Goal: Check status

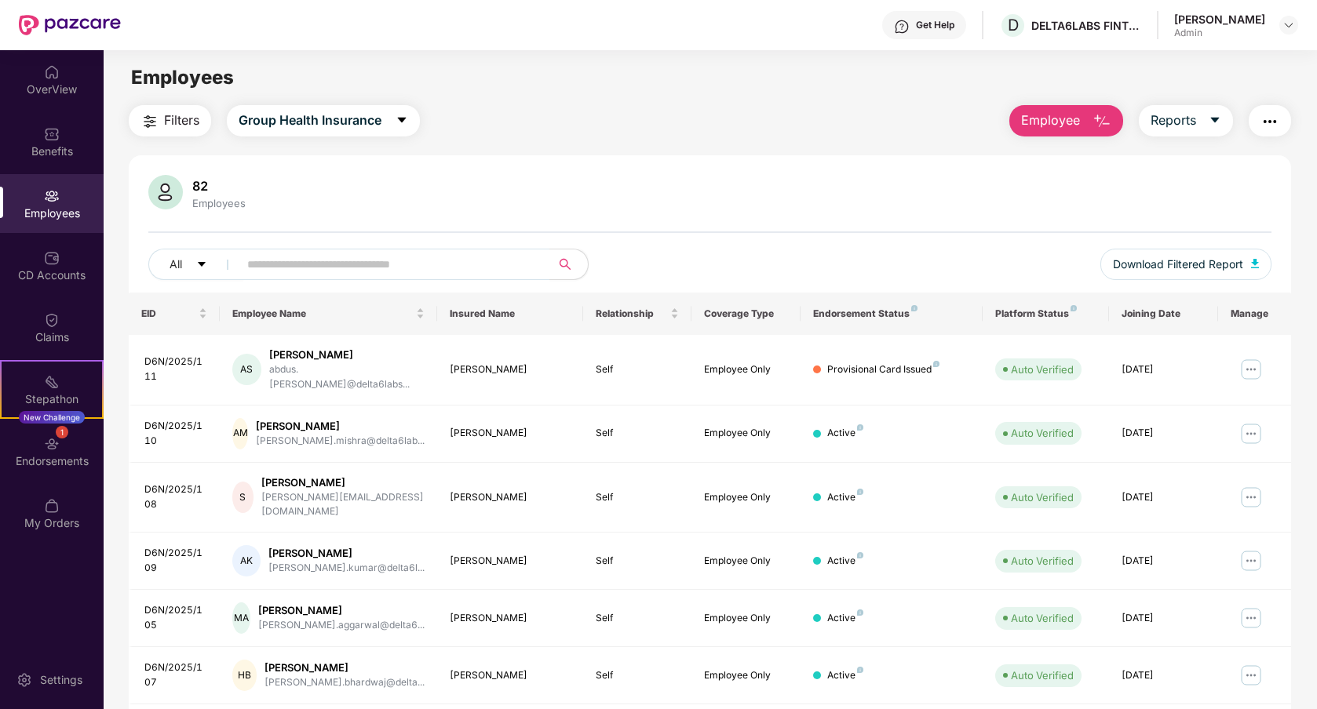
click at [181, 126] on span "Filters" at bounding box center [181, 121] width 35 height 20
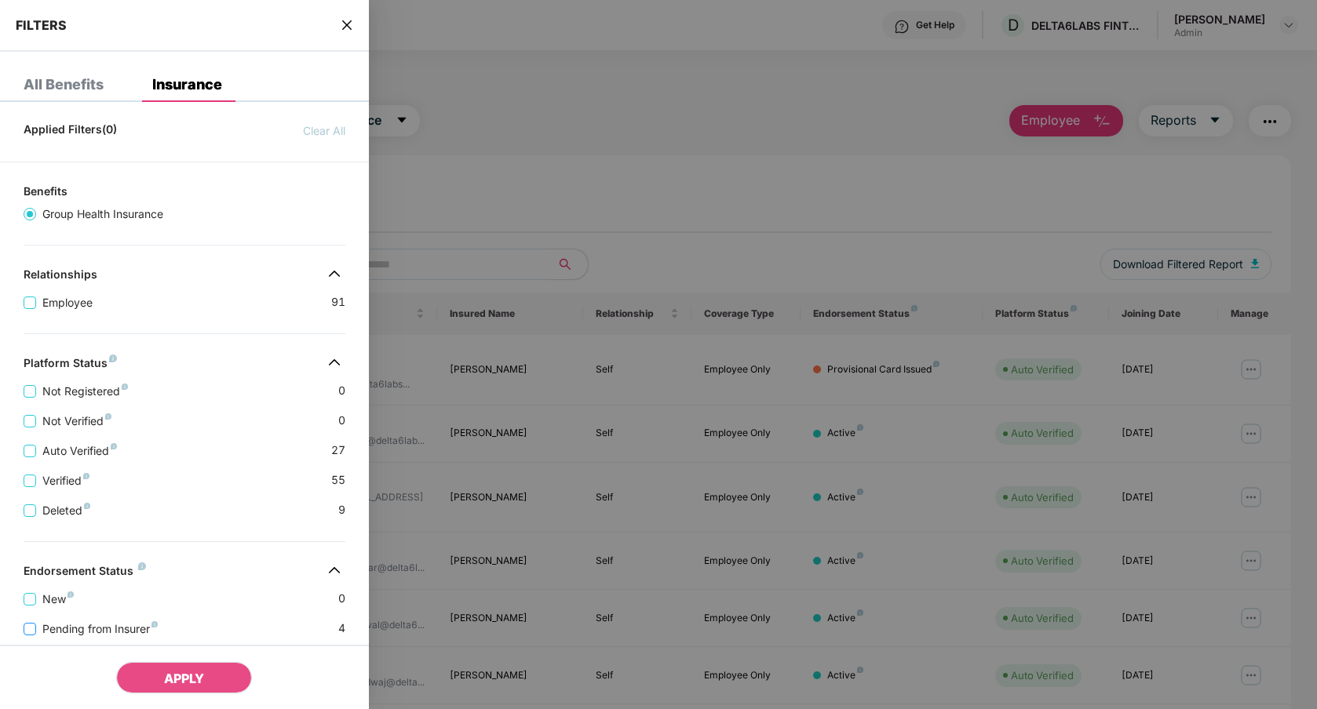
click at [79, 632] on span "Pending from Insurer" at bounding box center [100, 629] width 128 height 17
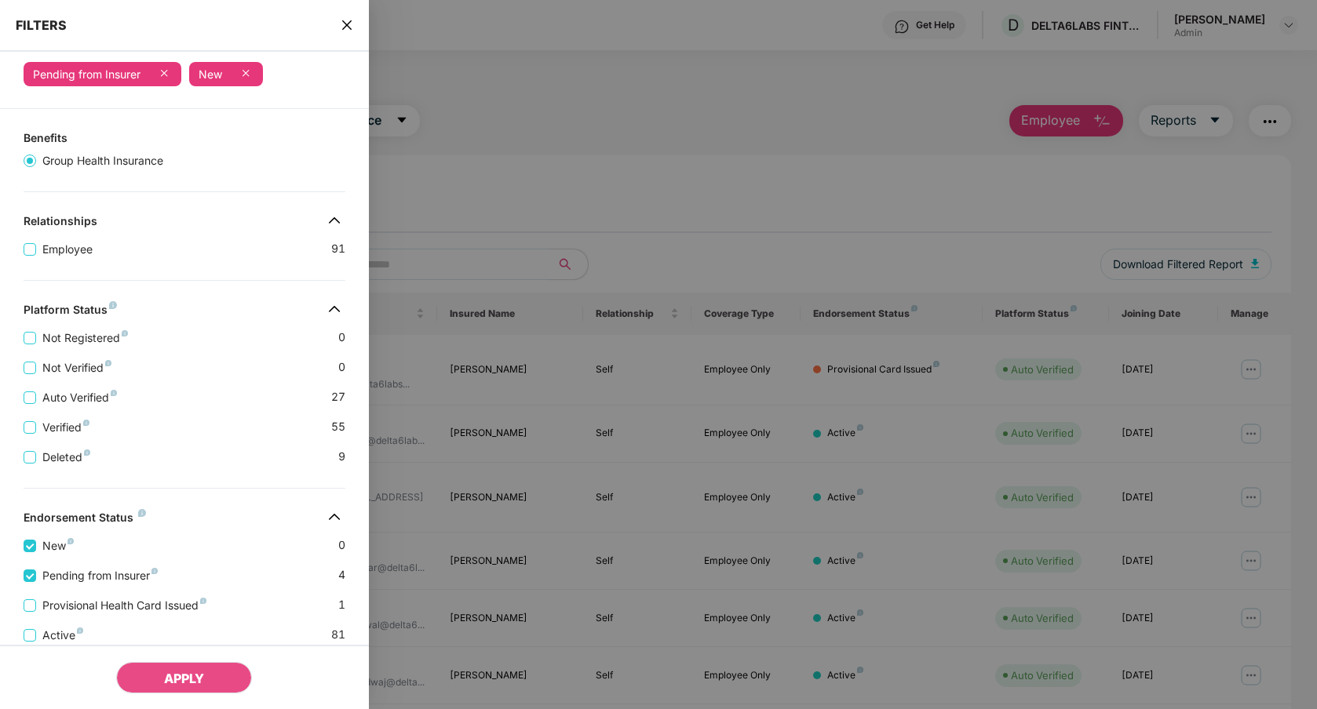
scroll to position [168, 0]
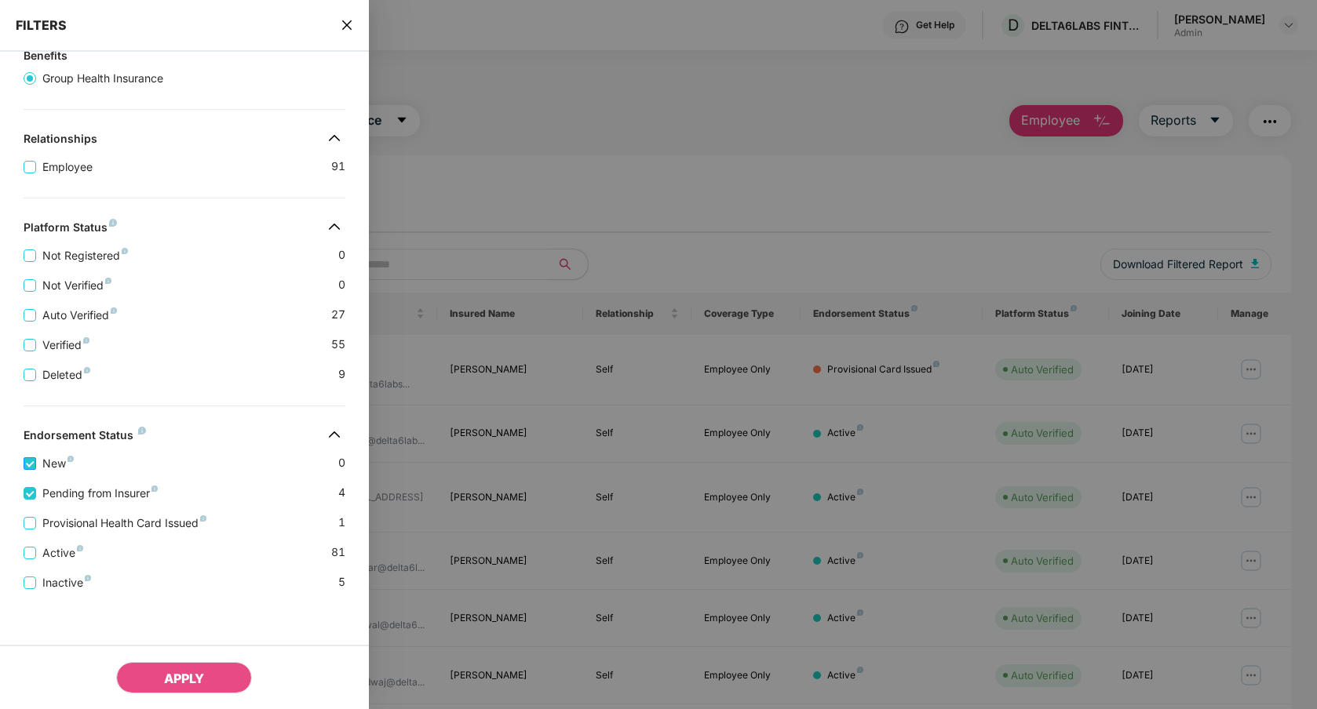
click at [60, 468] on span "New" at bounding box center [58, 463] width 44 height 17
click at [195, 680] on span "APPLY" at bounding box center [184, 679] width 40 height 16
